Goal: Task Accomplishment & Management: Manage account settings

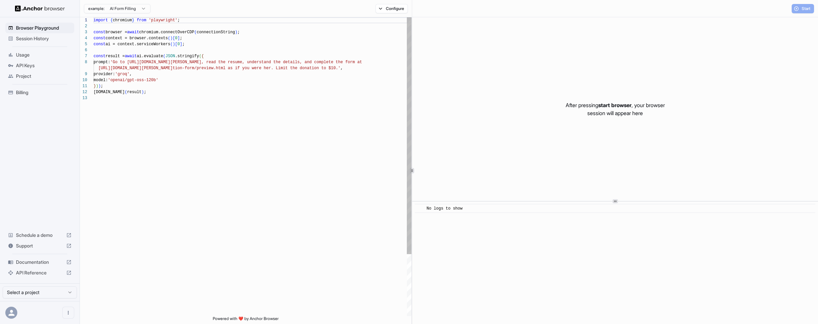
scroll to position [48, 0]
type textarea "**********"
click at [127, 106] on div "import { chromium } from 'playwright' ; const browser = await chromium.connectO…" at bounding box center [253, 205] width 318 height 377
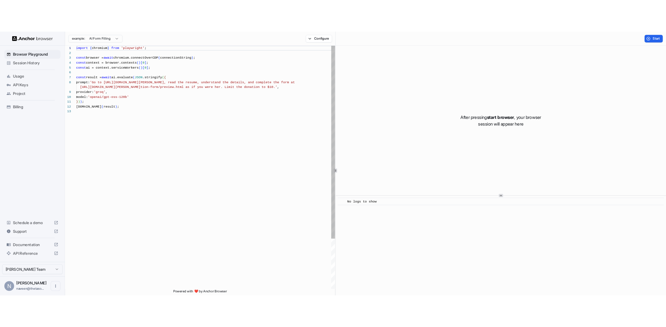
scroll to position [18, 0]
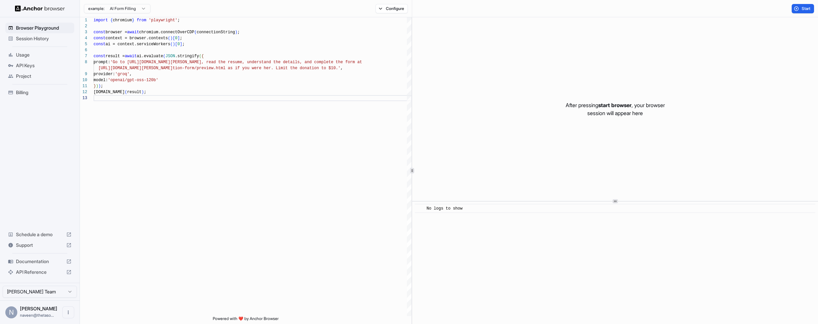
click at [40, 64] on span "API Keys" at bounding box center [44, 65] width 56 height 7
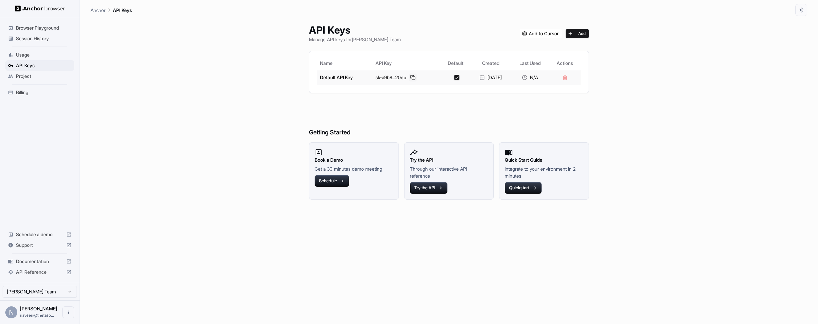
click at [410, 78] on button at bounding box center [413, 78] width 8 height 8
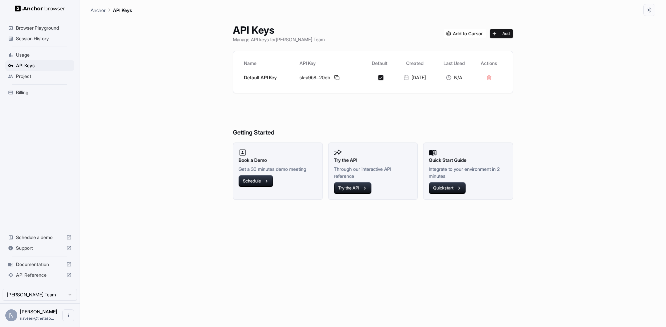
click at [27, 56] on span "Usage" at bounding box center [44, 55] width 56 height 7
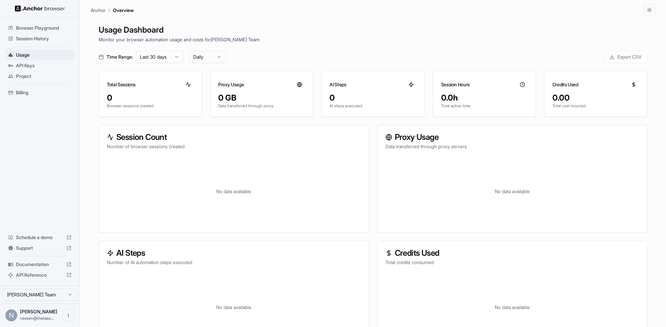
click at [26, 68] on span "API Keys" at bounding box center [44, 65] width 56 height 7
